Goal: Complete application form: Complete application form

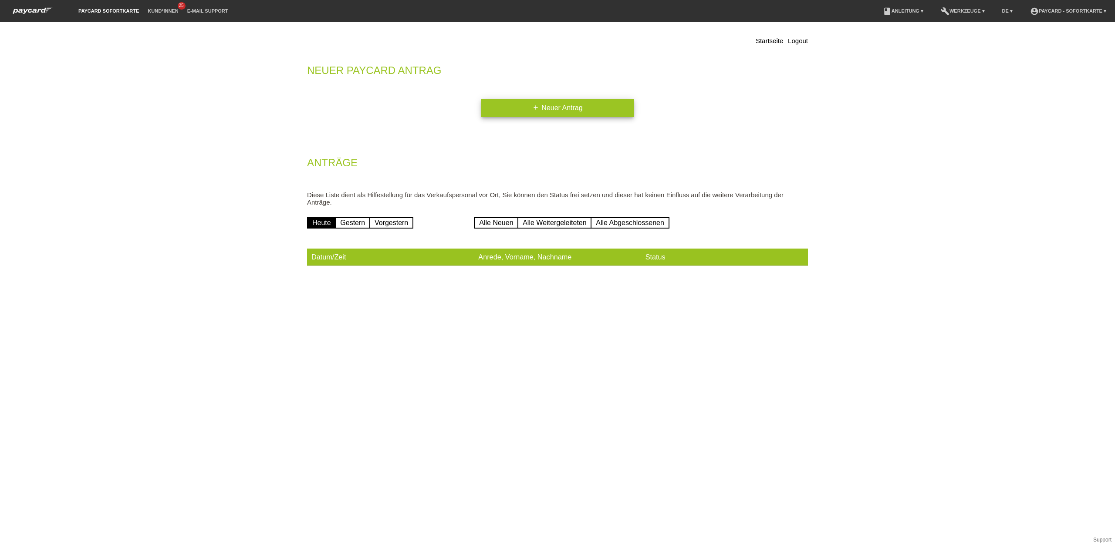
click at [550, 111] on link "add Neuer Antrag" at bounding box center [557, 108] width 152 height 18
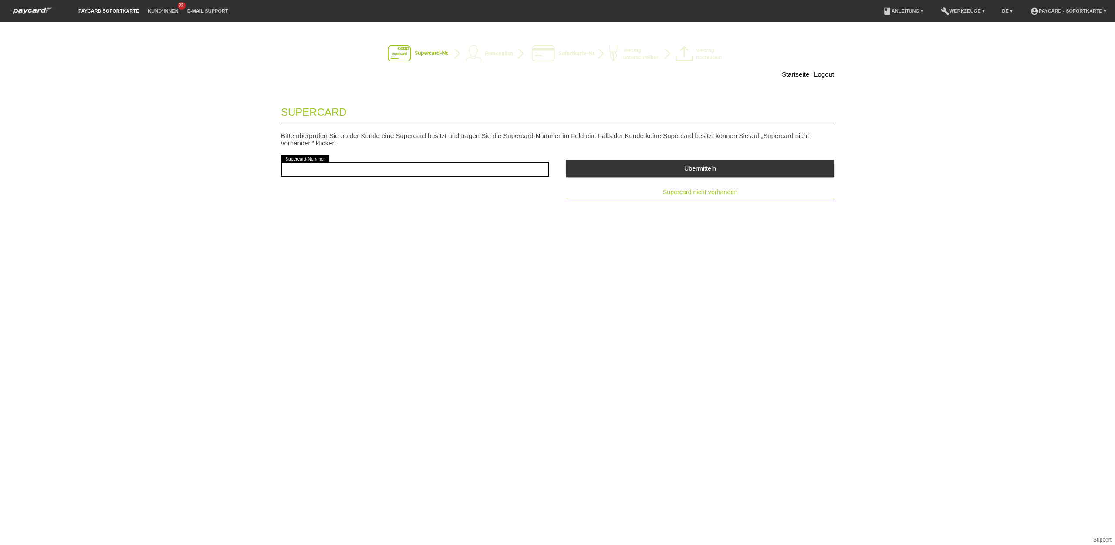
click at [700, 189] on button "Supercard nicht vorhanden" at bounding box center [700, 192] width 268 height 17
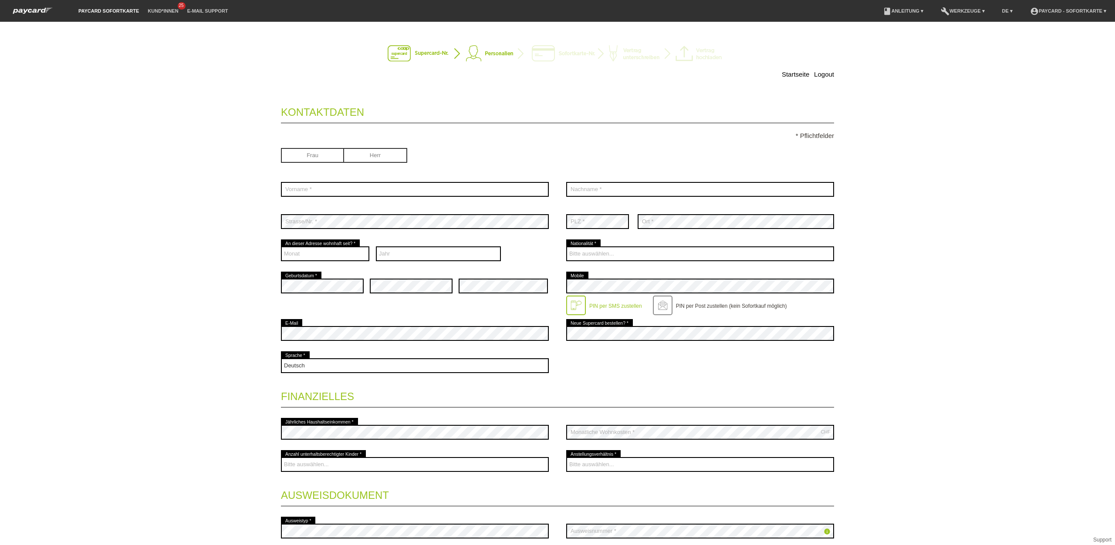
click at [378, 157] on input "radio" at bounding box center [375, 154] width 63 height 13
radio input "true"
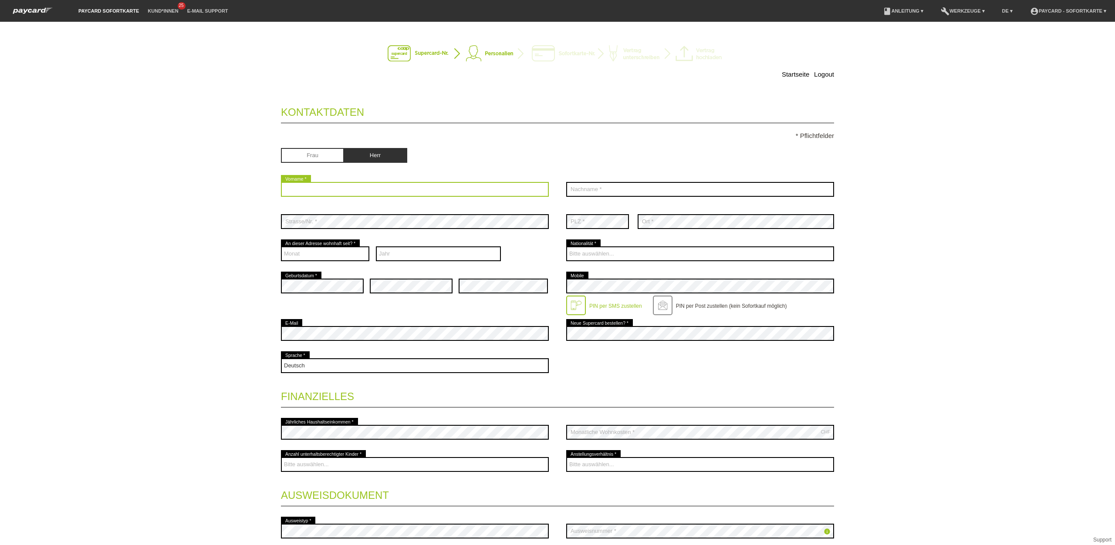
click at [361, 192] on input "text" at bounding box center [415, 189] width 268 height 15
type input "Safi"
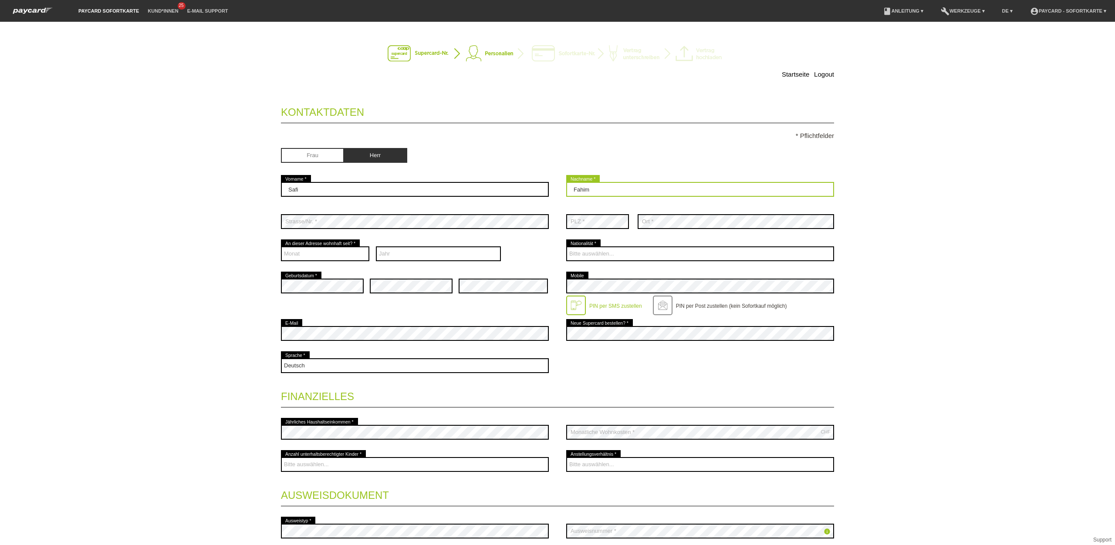
type input "Fahim"
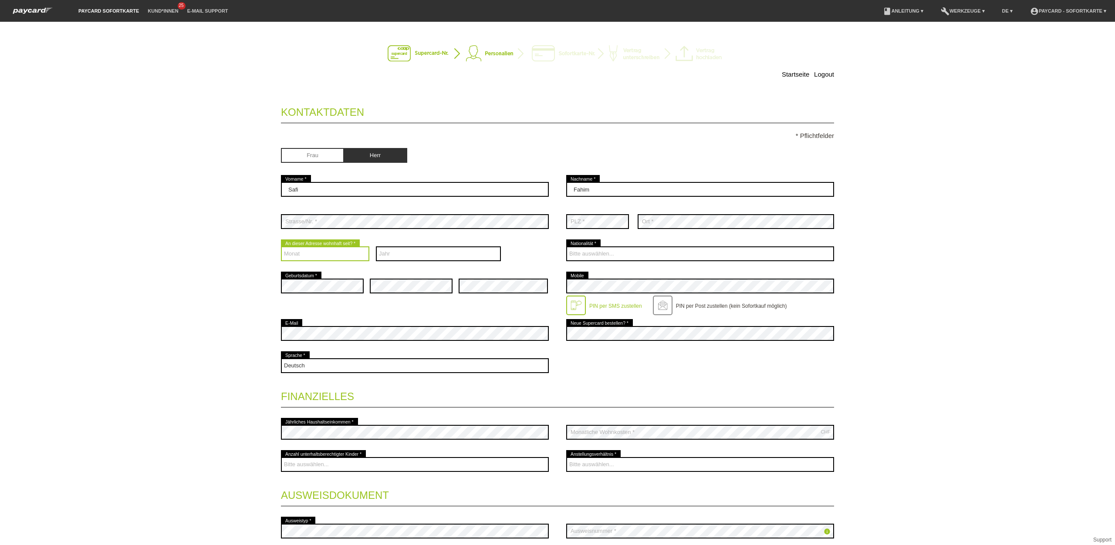
click at [348, 257] on select "Monat 01 02 03 04 05 06 07 08 09 10 11 12" at bounding box center [325, 253] width 88 height 15
select select "01"
click at [281, 248] on select "Monat 01 02 03 04 05 06 07 08 09 10 11 12" at bounding box center [325, 253] width 88 height 15
click at [416, 254] on select "Jahr 2025 2024 2023 2022 2021 2020 2019 2018 2017 2016" at bounding box center [438, 253] width 125 height 15
select select "2022"
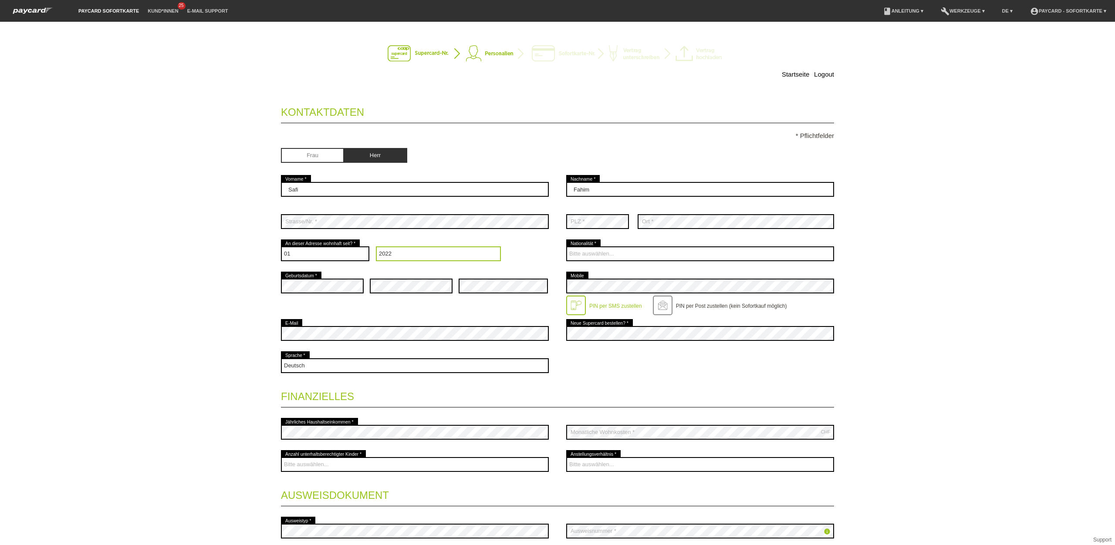
click at [376, 248] on select "Jahr 2025 2024 2023 2022 2021 2020 2019 2018 2017 2016" at bounding box center [438, 253] width 125 height 15
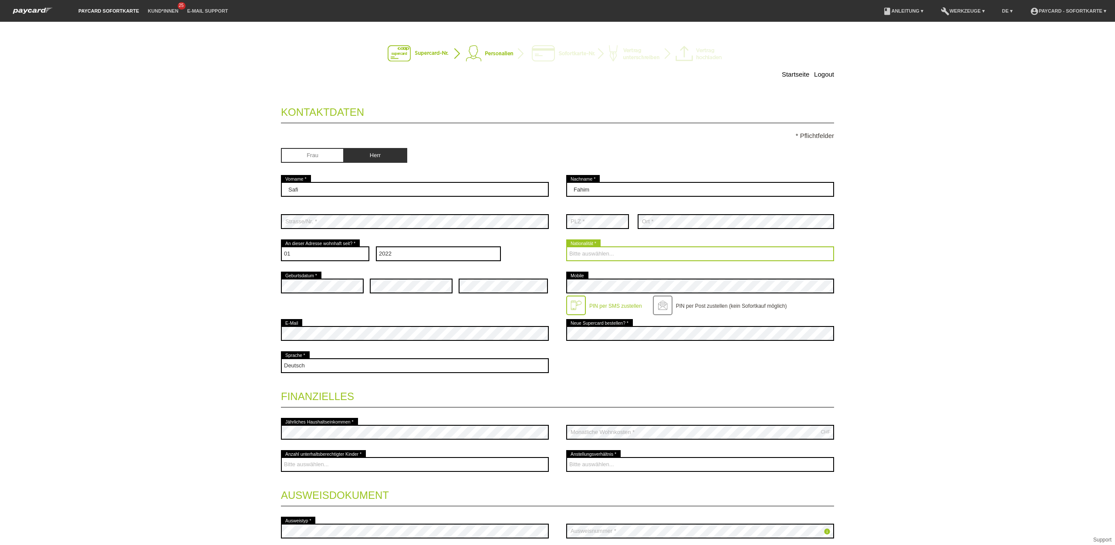
click at [586, 254] on select "Bitte auswählen... Schweiz Deutschland Liechtenstein Österreich ------------ Af…" at bounding box center [700, 253] width 268 height 15
select select "AF"
click at [566, 248] on select "Bitte auswählen... Schweiz Deutschland Liechtenstein Österreich ------------ Af…" at bounding box center [700, 253] width 268 height 15
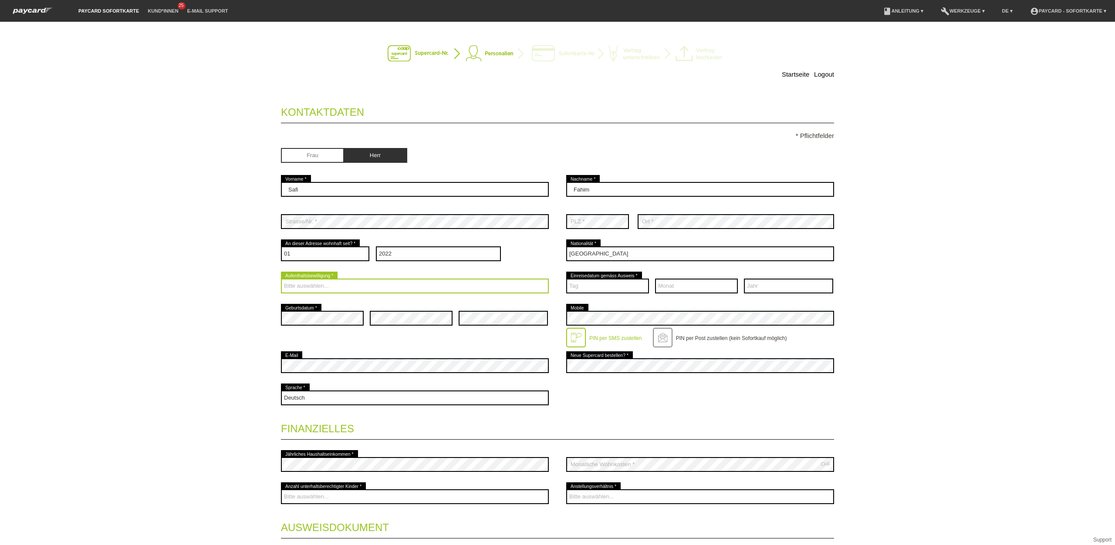
click at [416, 291] on select "Bitte auswählen... C B B - Flüchtlingsstatus Andere" at bounding box center [415, 286] width 268 height 15
select select "C"
click at [281, 280] on select "Bitte auswählen... C B B - Flüchtlingsstatus Andere" at bounding box center [415, 286] width 268 height 15
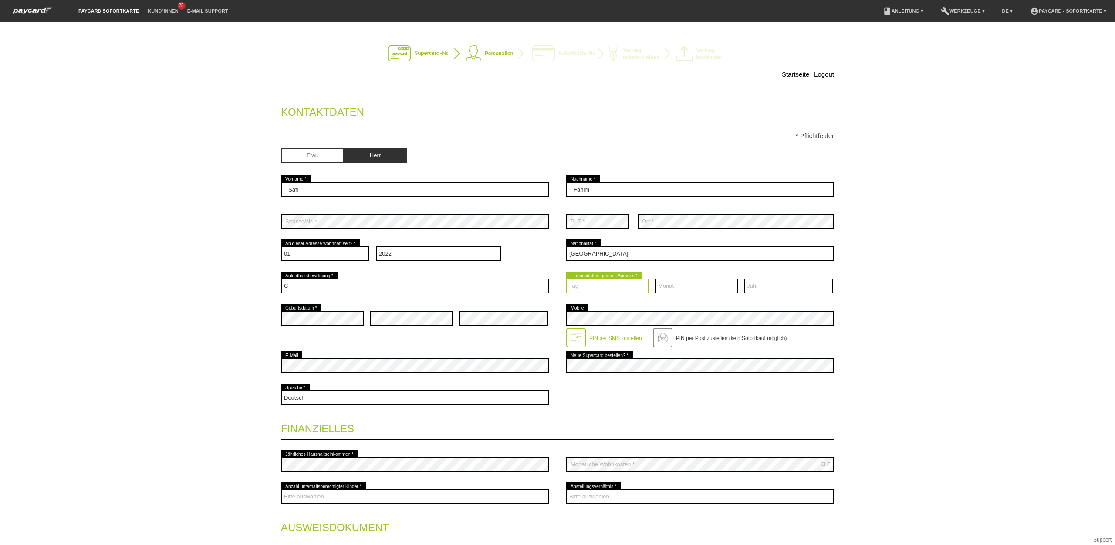
click at [618, 291] on select "Tag 01 02 03 04 05 06 07 08 09 10 11 12 13 14 15 16 17" at bounding box center [607, 286] width 83 height 15
select select "21"
select select "10"
select select "2003"
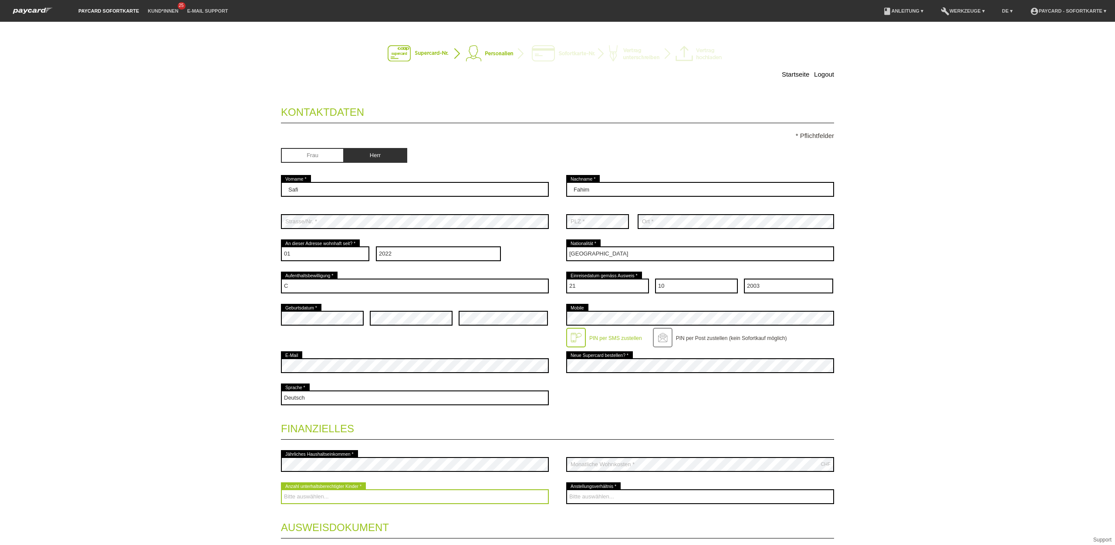
click at [446, 502] on select "Bitte auswählen... 0 1 2 3 4 5 6 7 8 9" at bounding box center [415, 496] width 268 height 15
select select "3"
click at [281, 491] on select "Bitte auswählen... 0 1 2 3 4 5 6 7 8 9" at bounding box center [415, 496] width 268 height 15
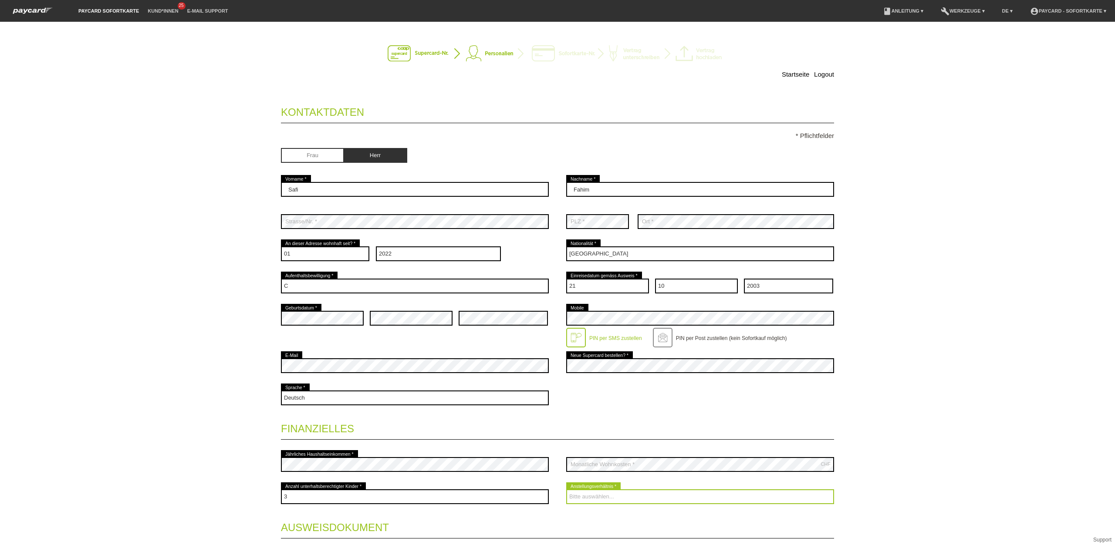
click at [740, 497] on select "Bitte auswählen... Unbefristet Befristet Lehrling/Student Pensioniert Nicht arb…" at bounding box center [700, 496] width 268 height 15
select select "UNLIMITED"
click at [566, 491] on select "Bitte auswählen... Unbefristet Befristet Lehrling/Student Pensioniert Nicht arb…" at bounding box center [700, 496] width 268 height 15
click at [905, 422] on div "Startseite Logout Kontaktdaten * Pflichtfelder Frau Herr 01" at bounding box center [557, 283] width 1115 height 523
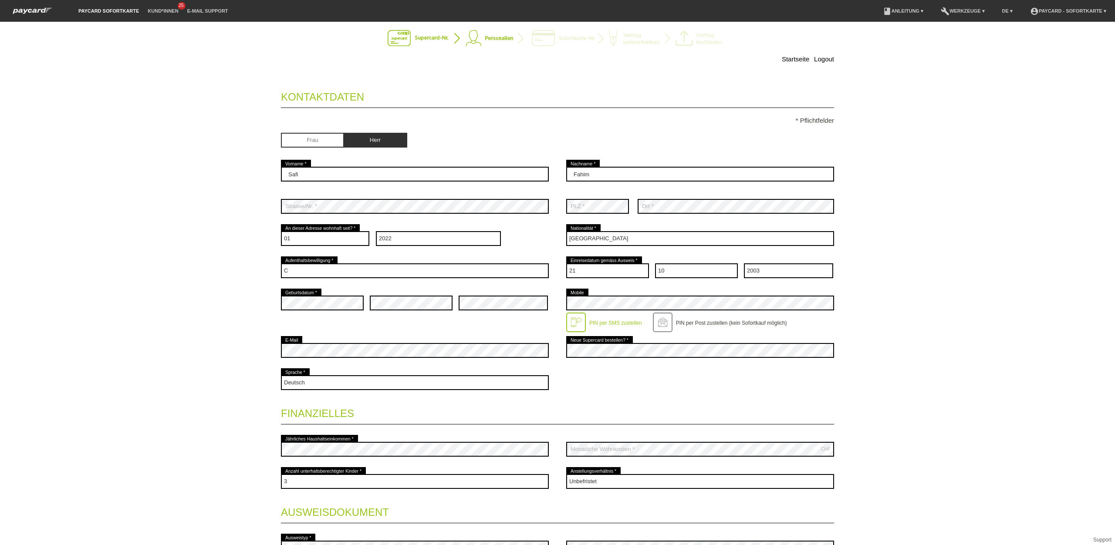
scroll to position [113, 0]
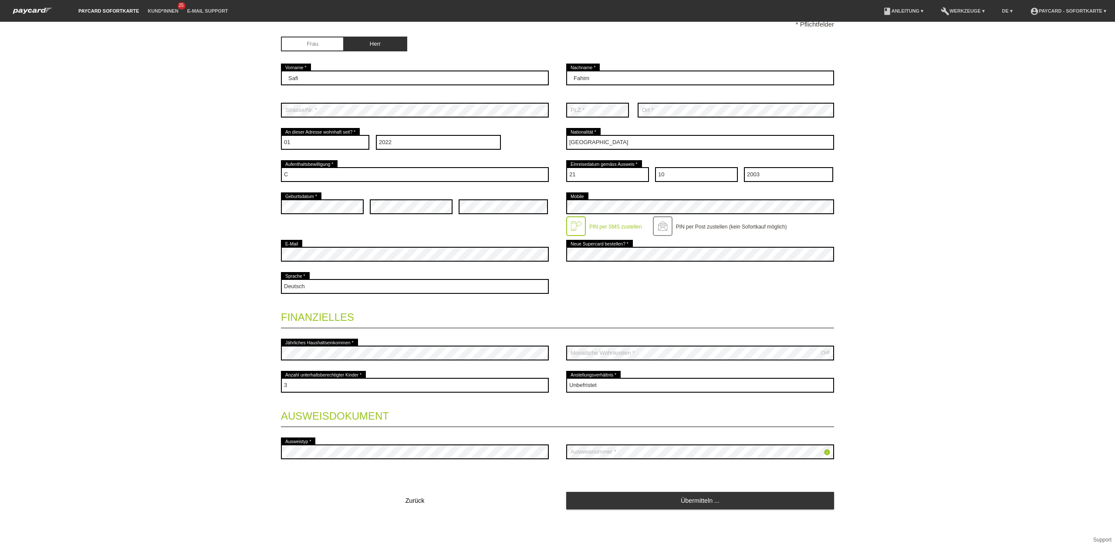
click at [501, 460] on div "error Ausweistyp *" at bounding box center [415, 452] width 268 height 32
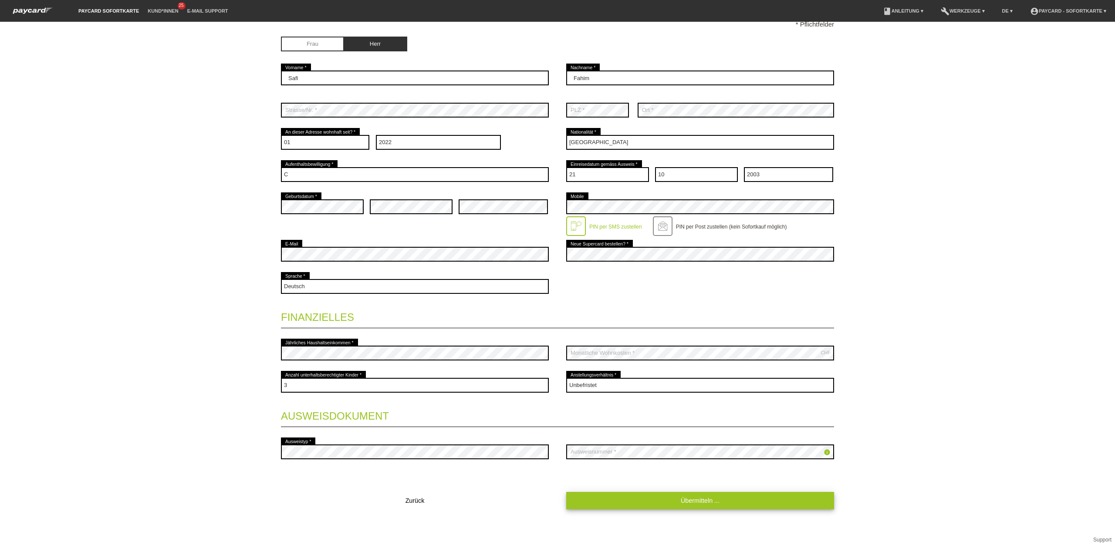
click at [738, 479] on fieldset "Kontaktdaten * Pflichtfelder Frau Herr Safi error Vorname * Fahim error 01" at bounding box center [557, 248] width 553 height 524
click at [696, 502] on link "Übermitteln ..." at bounding box center [700, 500] width 268 height 17
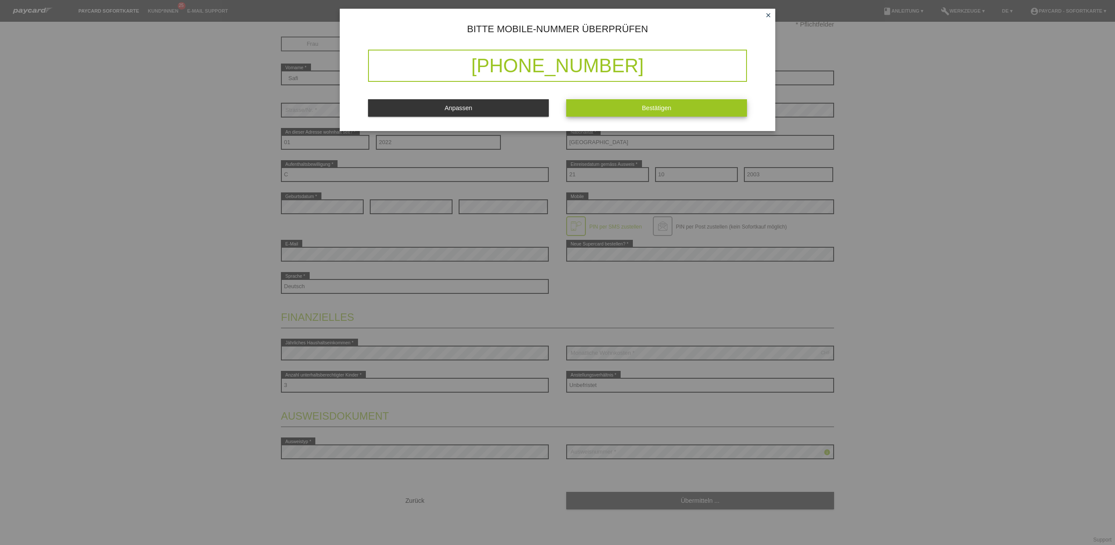
click at [652, 110] on span "Bestätigen" at bounding box center [657, 108] width 30 height 7
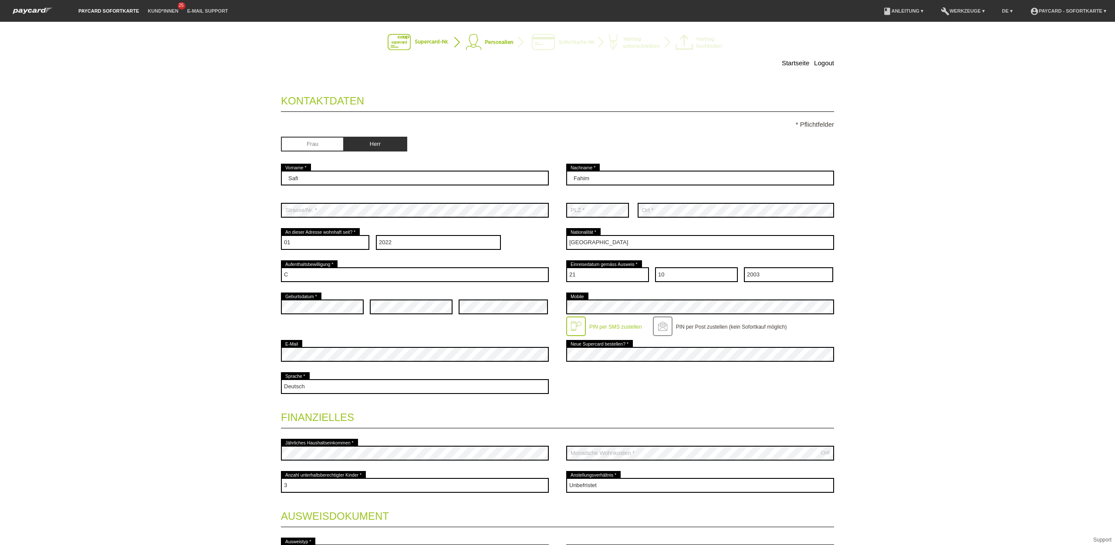
scroll to position [0, 0]
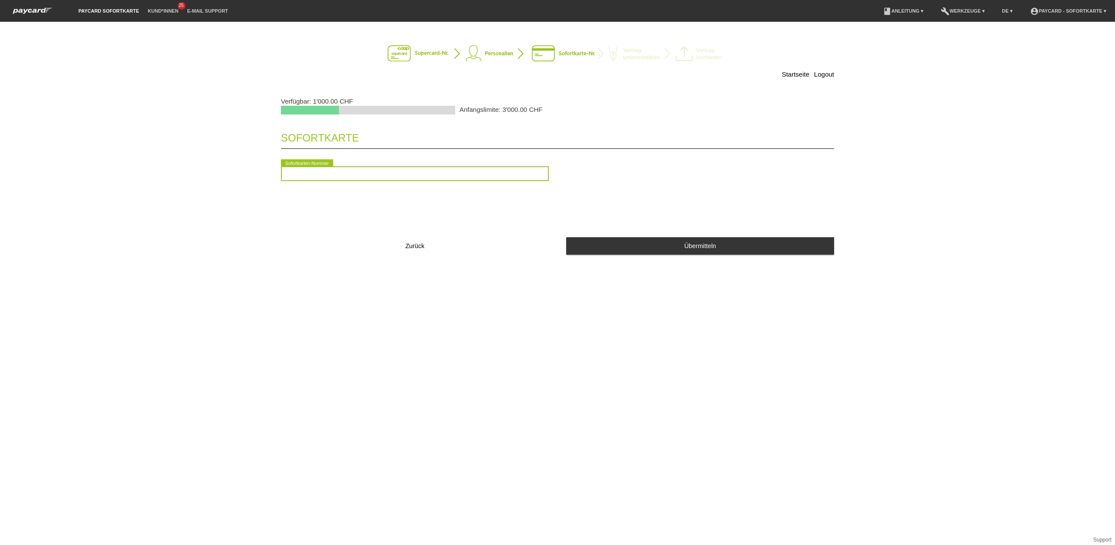
click at [432, 179] on input "text" at bounding box center [415, 173] width 268 height 15
type input "2090662467448"
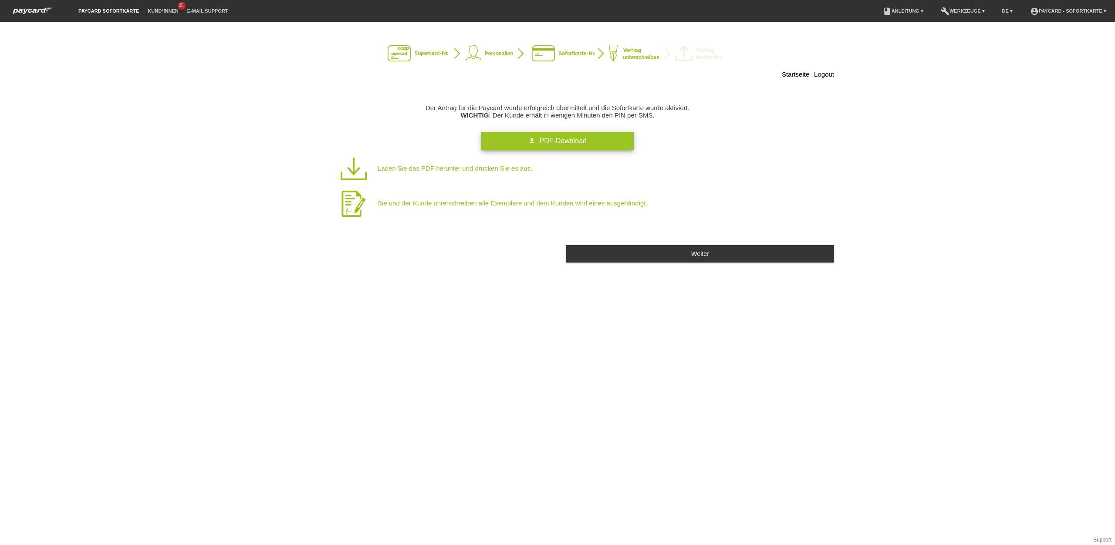
click at [570, 149] on link "get_app PDF-Download" at bounding box center [557, 141] width 152 height 18
click at [581, 141] on span "PDF-Download" at bounding box center [562, 140] width 47 height 7
click at [529, 308] on div "Startseite Logout Der Antrag für die Paycard wurde erfolgreich übermittelt und …" at bounding box center [557, 283] width 1115 height 523
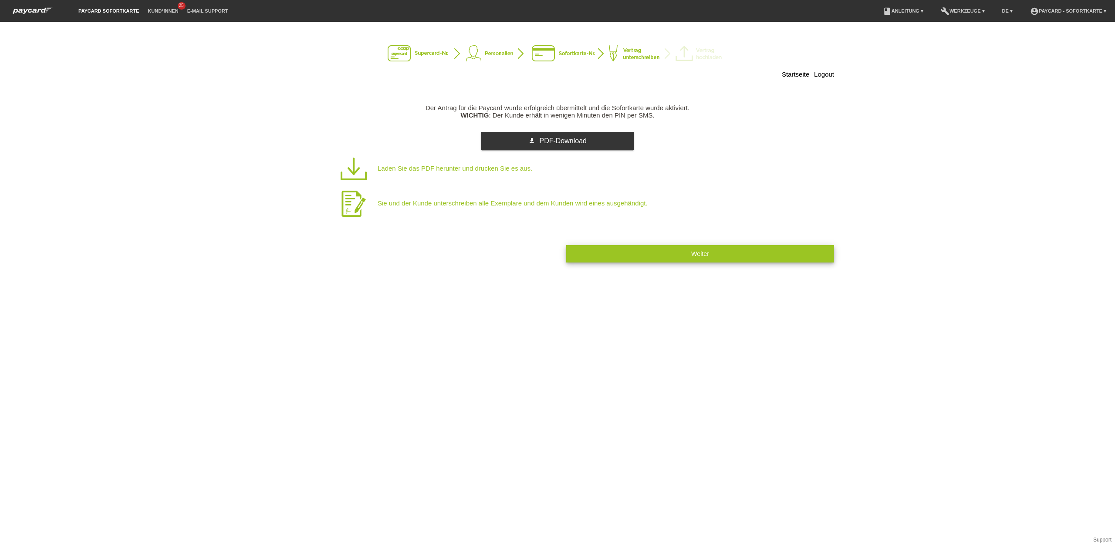
click at [681, 254] on button "Weiter" at bounding box center [700, 253] width 268 height 17
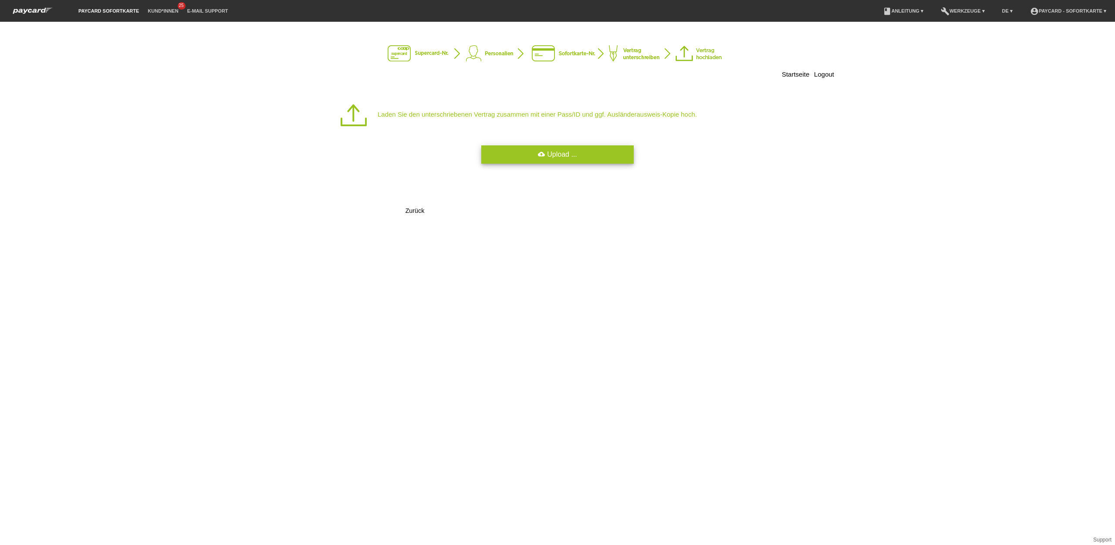
click at [557, 158] on link "cloud_upload Upload ..." at bounding box center [557, 154] width 152 height 18
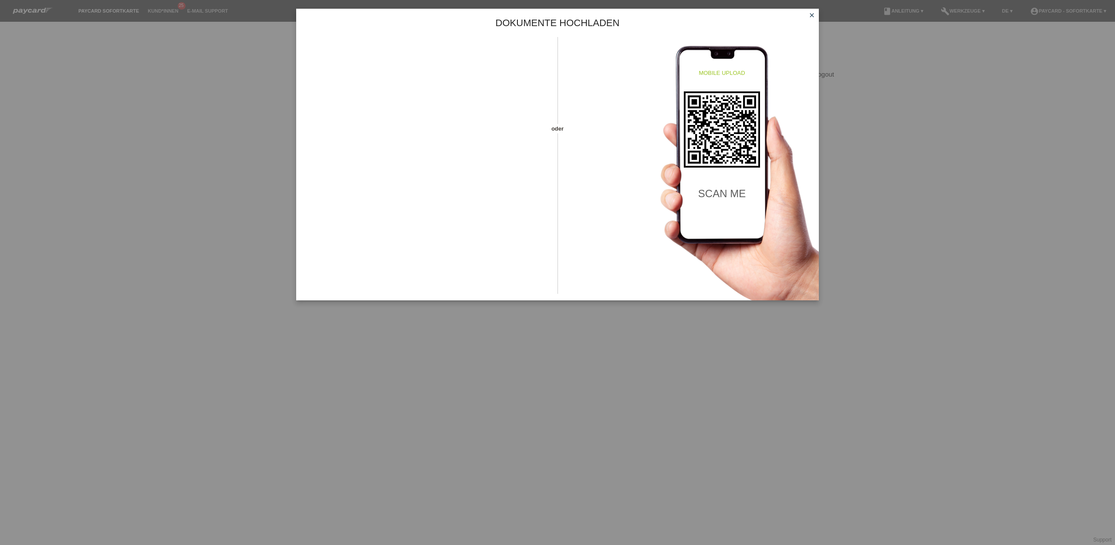
click at [808, 14] on icon "close" at bounding box center [811, 15] width 7 height 7
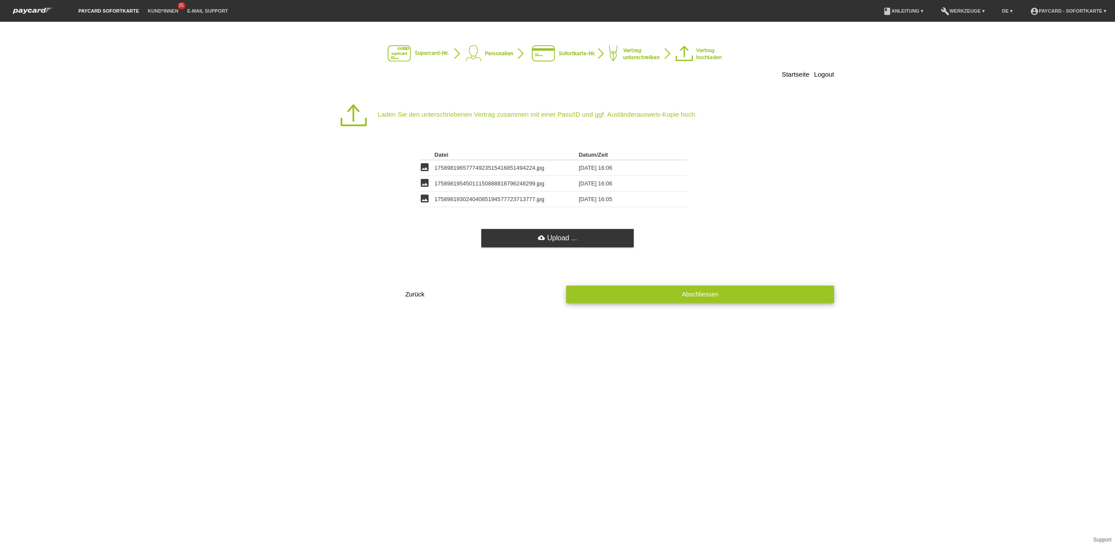
click at [725, 298] on button "Abschliessen" at bounding box center [700, 294] width 268 height 17
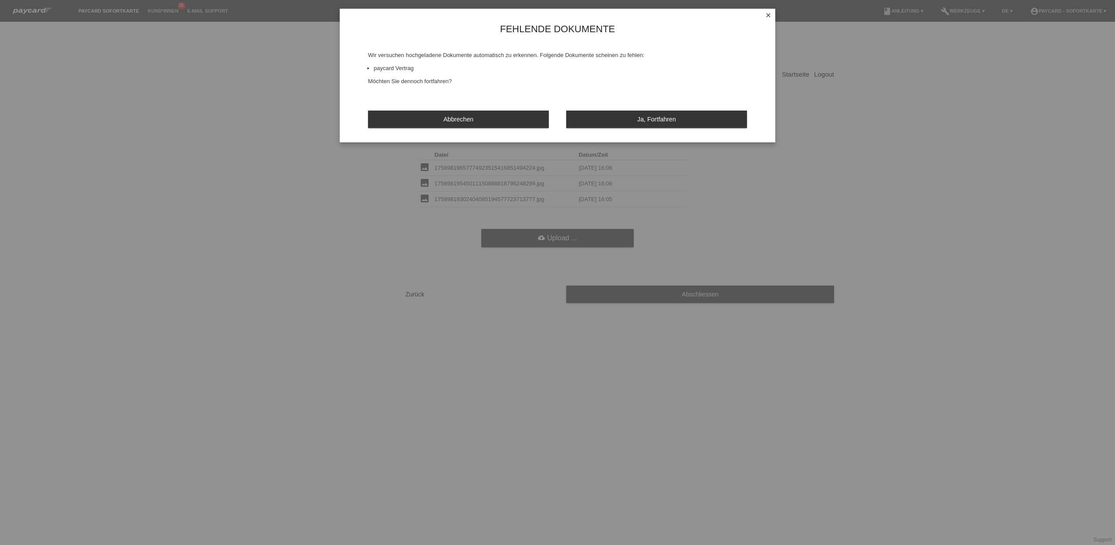
click at [646, 125] on button "Ja, Fortfahren" at bounding box center [656, 119] width 181 height 17
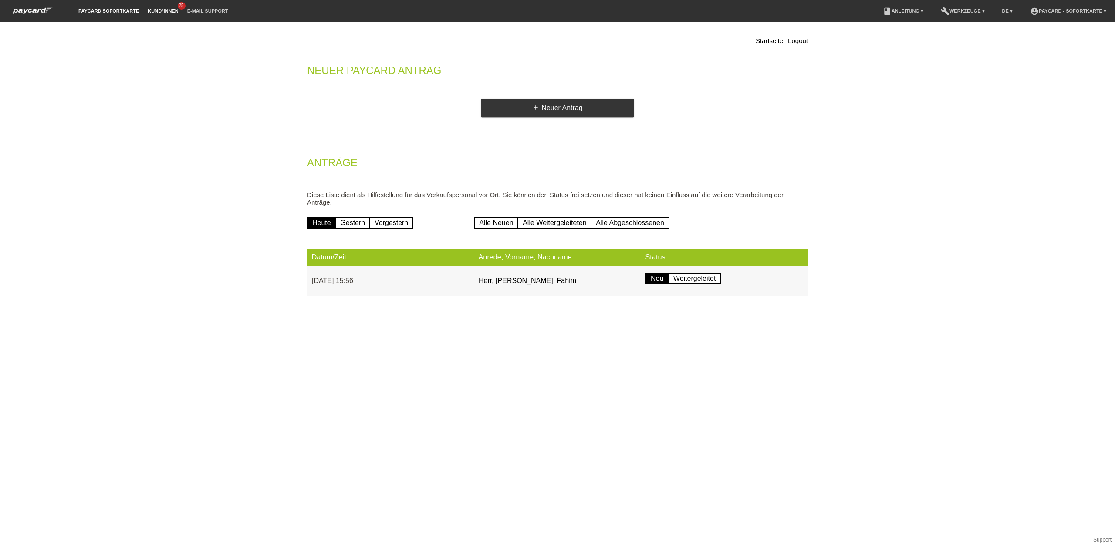
click at [162, 8] on link "Kund*innen" at bounding box center [162, 10] width 39 height 5
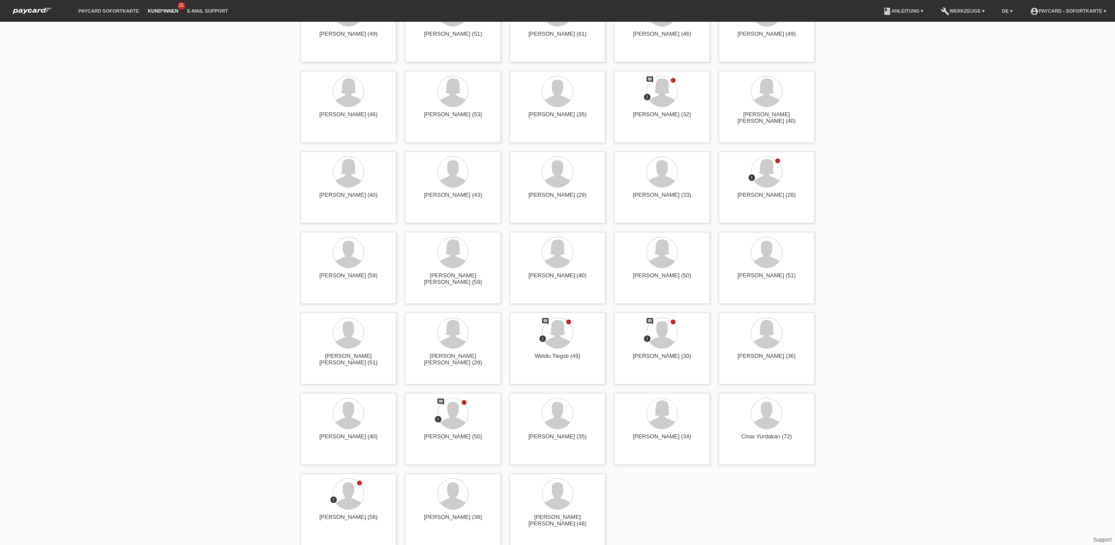
scroll to position [1522, 0]
